Goal: Task Accomplishment & Management: Manage account settings

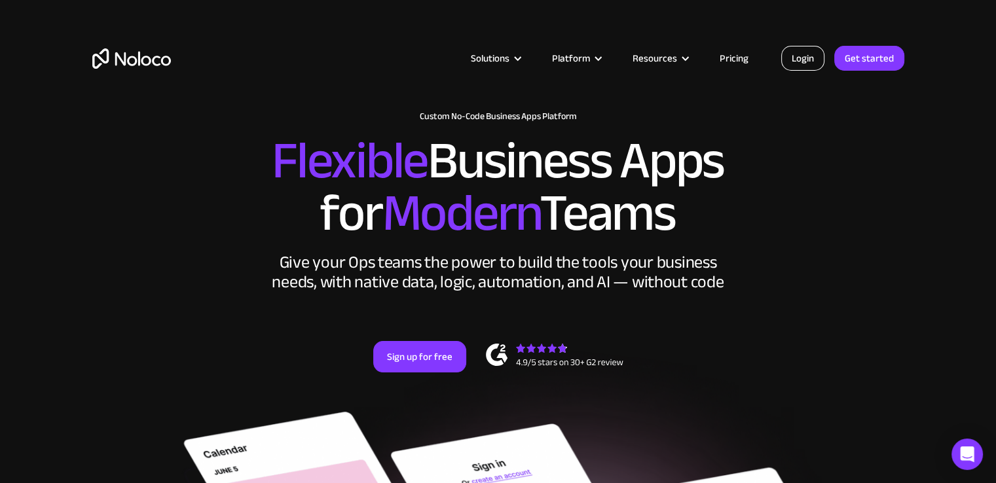
click at [798, 66] on link "Login" at bounding box center [802, 58] width 43 height 25
click at [799, 58] on link "Login" at bounding box center [802, 58] width 43 height 25
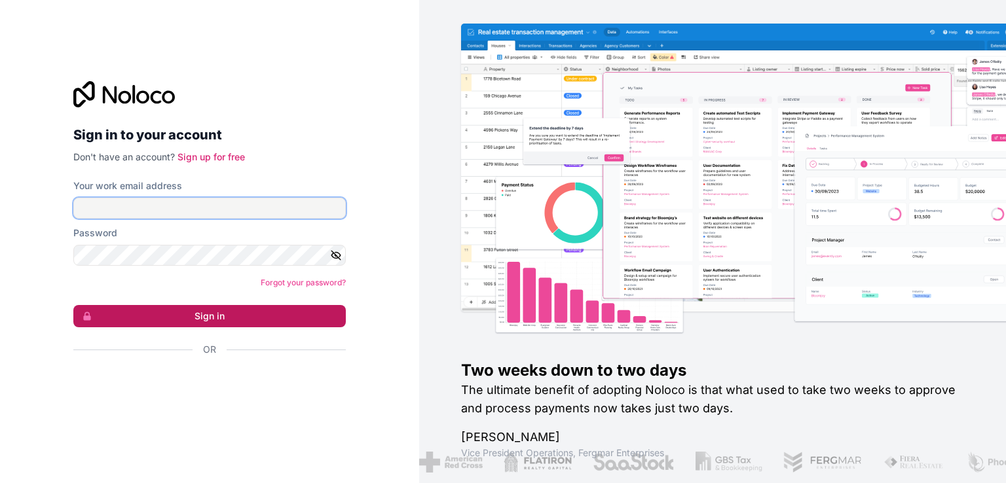
type input "[EMAIL_ADDRESS][DOMAIN_NAME]"
click at [209, 318] on button "Sign in" at bounding box center [209, 316] width 272 height 22
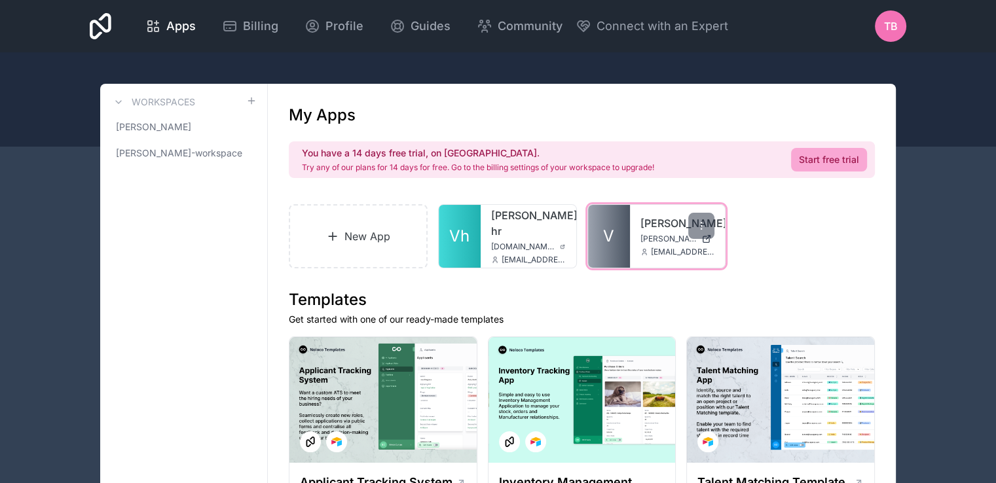
click at [609, 230] on span "V" at bounding box center [608, 236] width 11 height 21
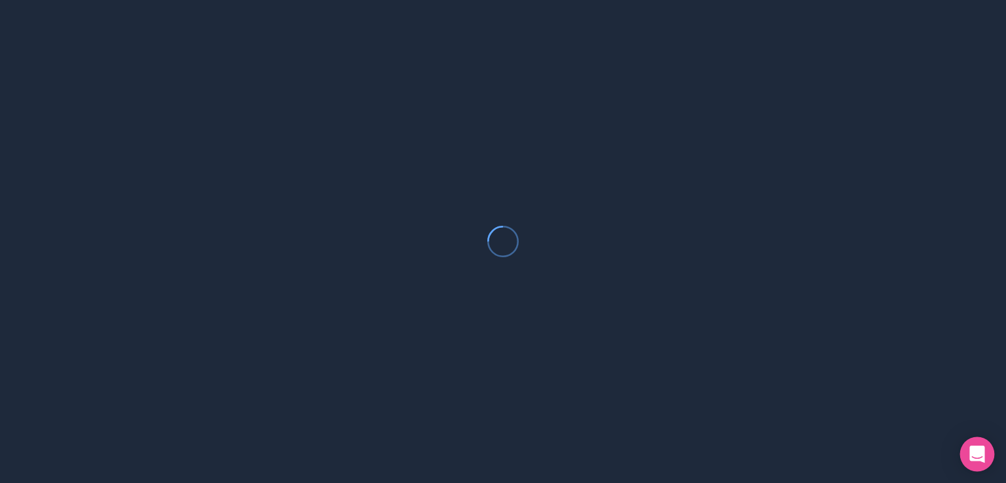
click at [974, 450] on icon "Open Intercom Messenger" at bounding box center [976, 454] width 15 height 17
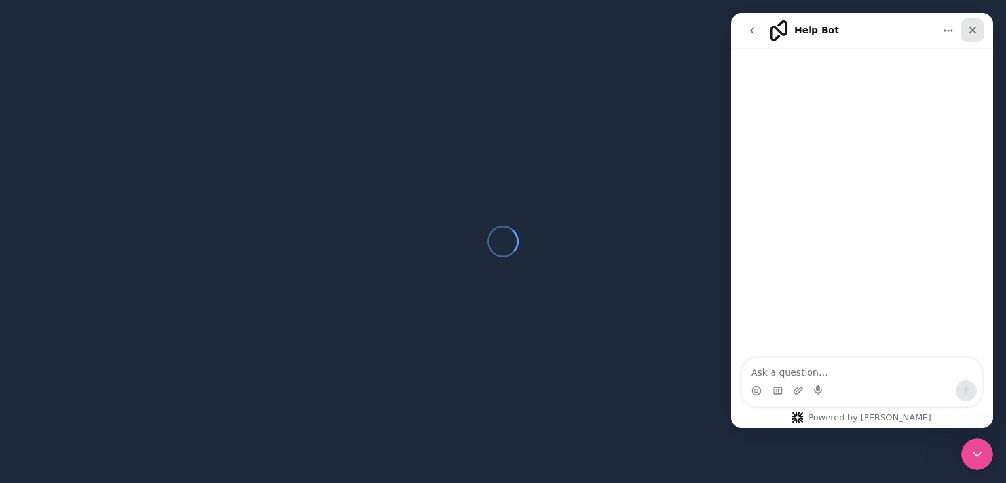
click at [972, 27] on icon "Close" at bounding box center [972, 30] width 10 height 10
